Goal: Complete application form

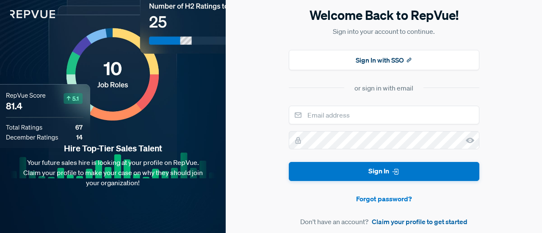
click at [408, 219] on link "Claim your profile to get started" at bounding box center [420, 222] width 96 height 10
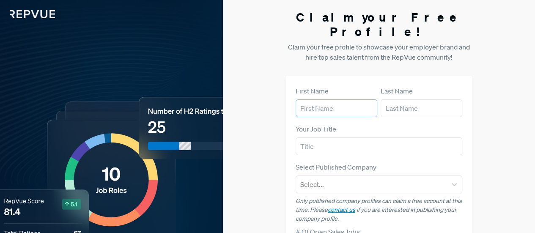
click at [349, 99] on input "text" at bounding box center [337, 108] width 82 height 18
type input "[PERSON_NAME]"
type input "Heemeryck"
type input "Account Manager"
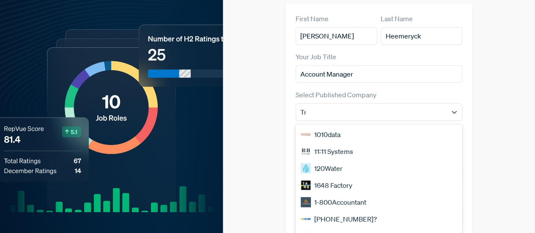
scroll to position [79, 0]
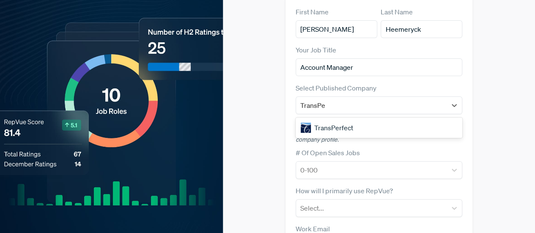
type input "TransPer"
click at [328, 119] on div "TransPerfect" at bounding box center [379, 127] width 167 height 17
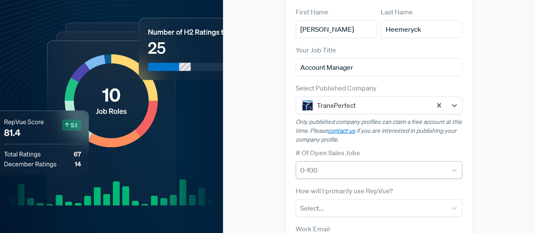
click at [335, 161] on div "0-100" at bounding box center [379, 170] width 167 height 18
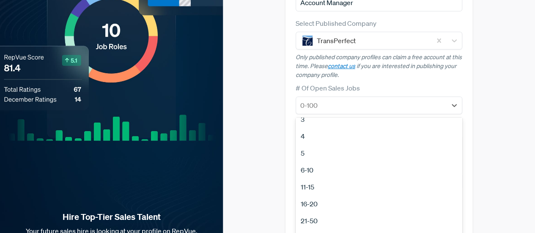
scroll to position [80, 0]
click at [319, 141] on div "11-15" at bounding box center [379, 149] width 167 height 17
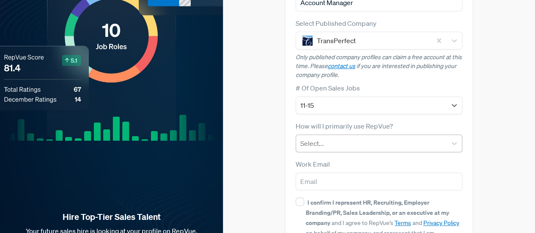
click at [323, 136] on div "Select..." at bounding box center [379, 144] width 167 height 18
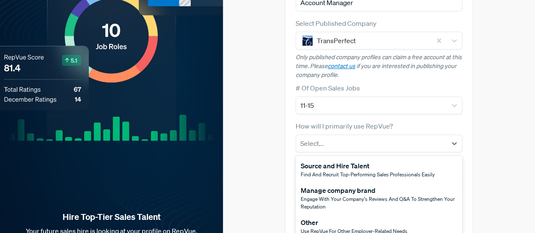
click at [354, 218] on div "Other" at bounding box center [354, 223] width 107 height 10
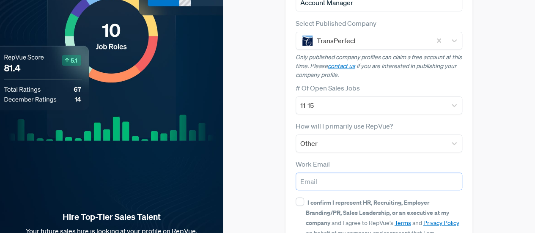
click at [339, 173] on input "email" at bounding box center [379, 182] width 167 height 18
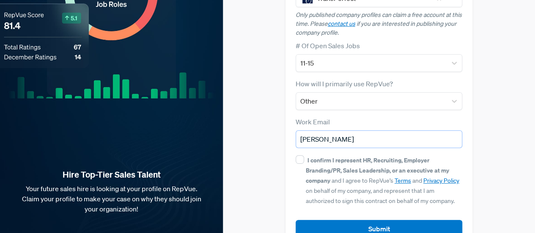
type input "[EMAIL_ADDRESS][DOMAIN_NAME]"
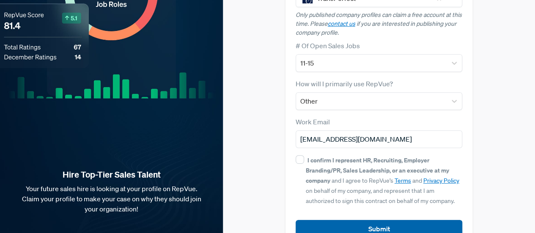
click at [372, 220] on button "Submit" at bounding box center [379, 229] width 167 height 18
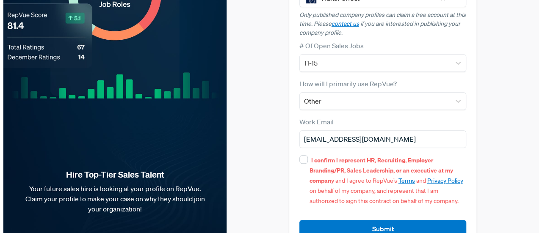
scroll to position [0, 0]
